Goal: Transaction & Acquisition: Purchase product/service

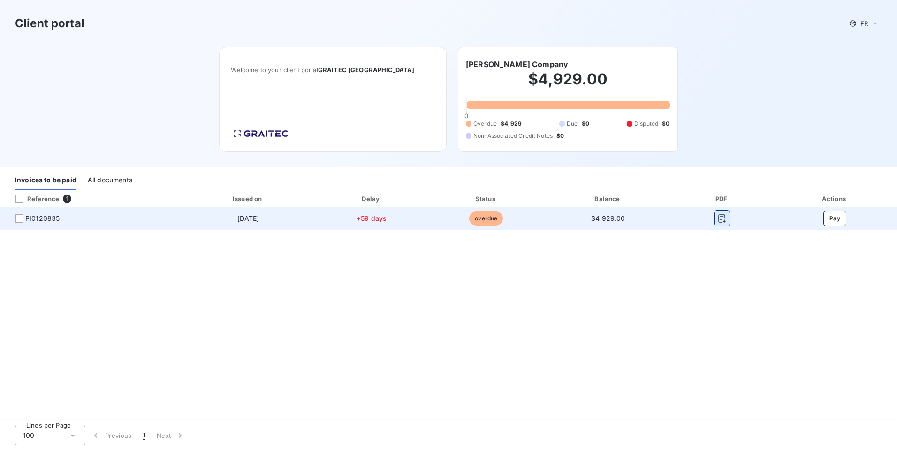
click at [726, 218] on icon "button" at bounding box center [721, 218] width 9 height 9
click at [837, 216] on button "Pay" at bounding box center [834, 218] width 23 height 15
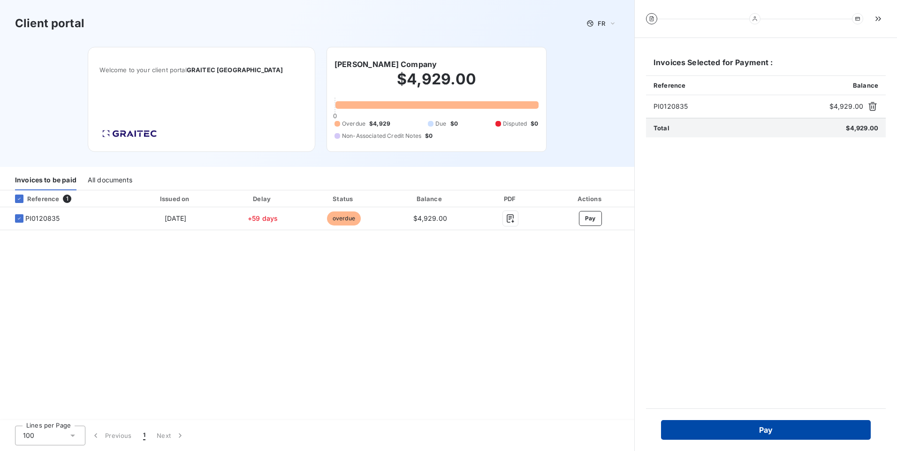
click at [775, 432] on button "Pay" at bounding box center [766, 430] width 210 height 20
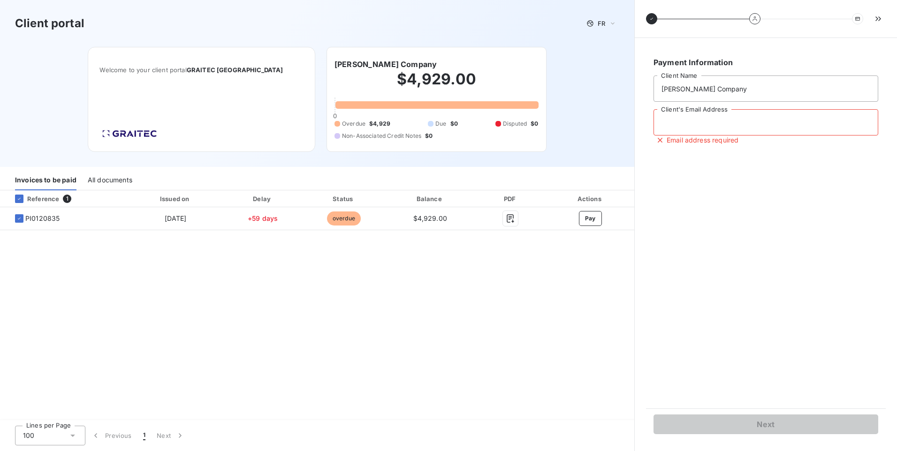
click at [690, 121] on input "Client's Email Address" at bounding box center [766, 122] width 225 height 26
type input "[EMAIL_ADDRESS][DOMAIN_NAME]"
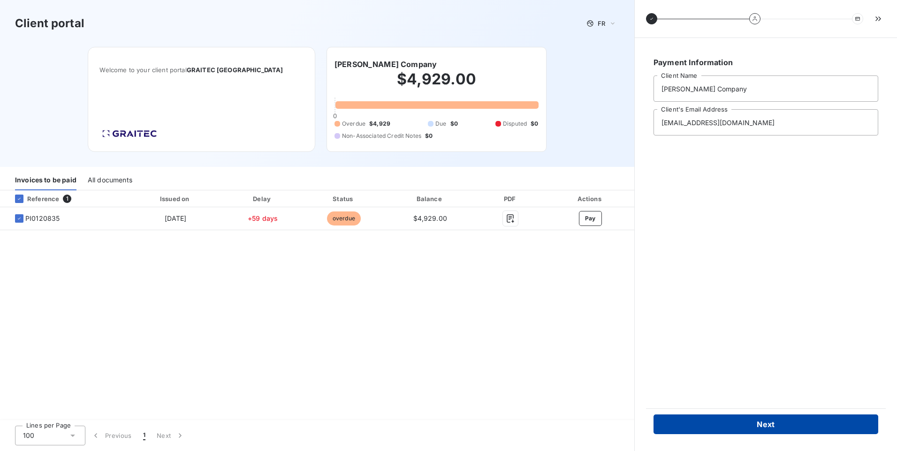
click at [771, 427] on button "Next" at bounding box center [766, 425] width 225 height 20
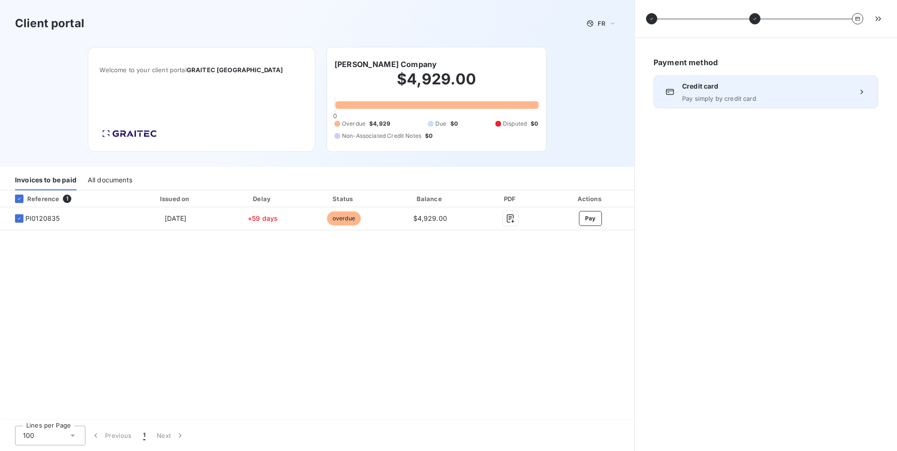
click at [861, 93] on icon at bounding box center [861, 91] width 9 height 9
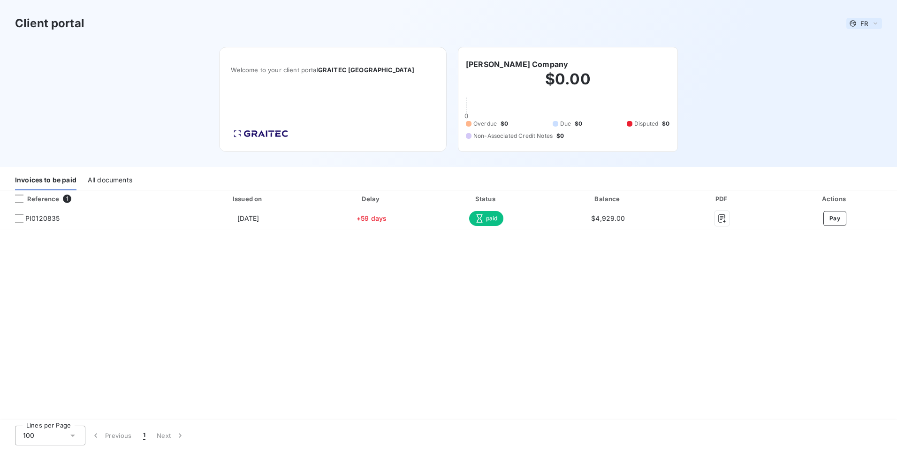
click at [877, 25] on icon at bounding box center [876, 23] width 8 height 9
click at [876, 24] on icon at bounding box center [876, 23] width 8 height 9
click at [876, 25] on icon at bounding box center [876, 23] width 8 height 9
click at [864, 61] on span "English" at bounding box center [866, 60] width 22 height 9
click at [753, 78] on div "Client portal EN Welcome to your client portal GRAITEC USA Daniel J. Keating Co…" at bounding box center [448, 83] width 897 height 167
